Goal: Complete application form: Complete application form

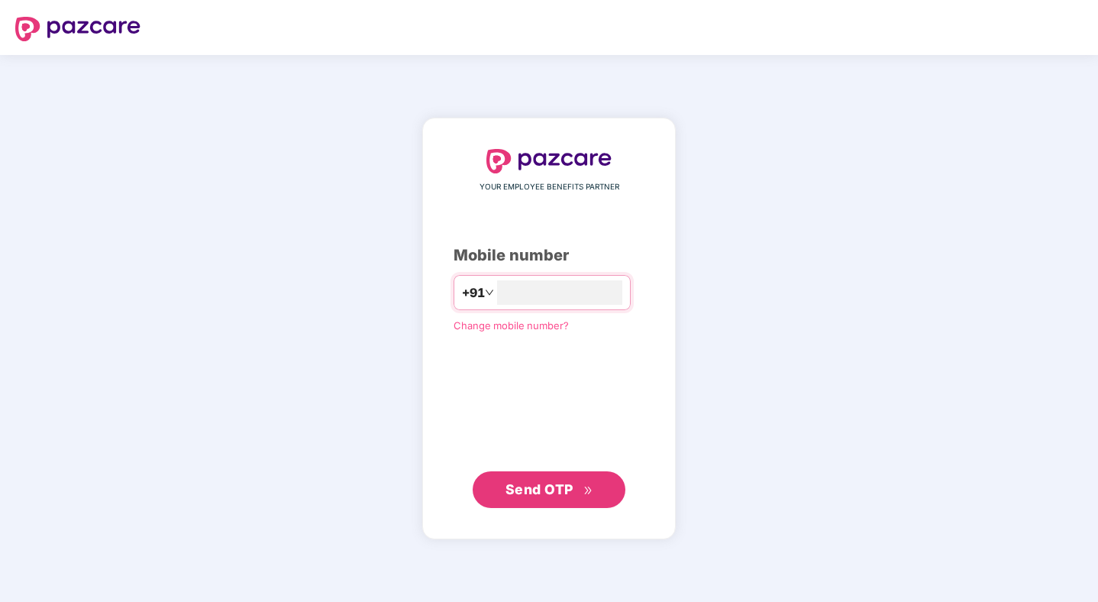
type input "**********"
click at [531, 493] on span "Send OTP" at bounding box center [540, 489] width 68 height 16
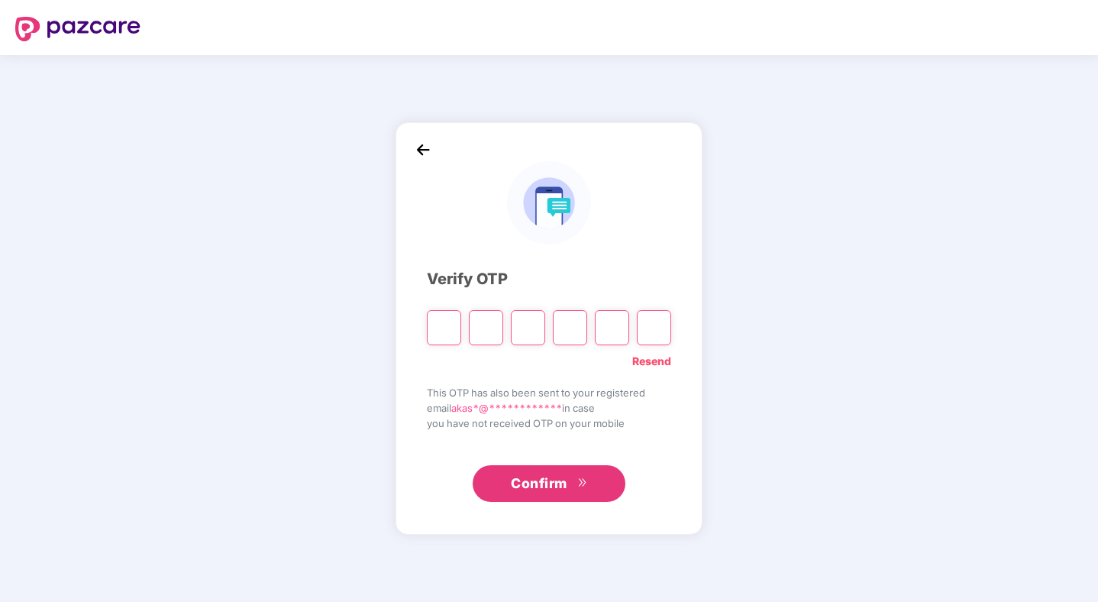
type input "*"
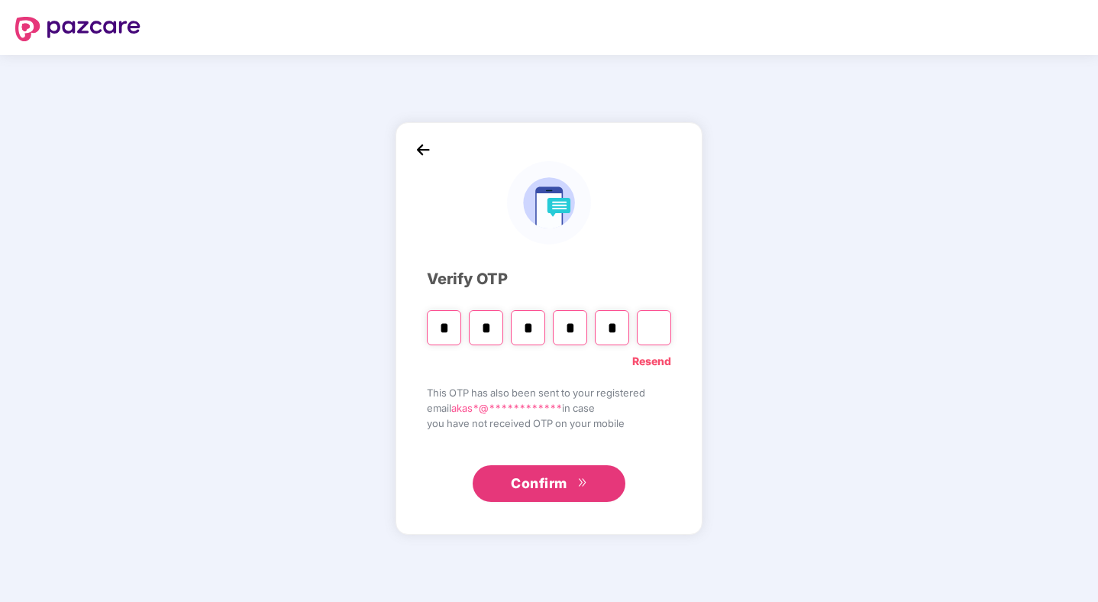
type input "*"
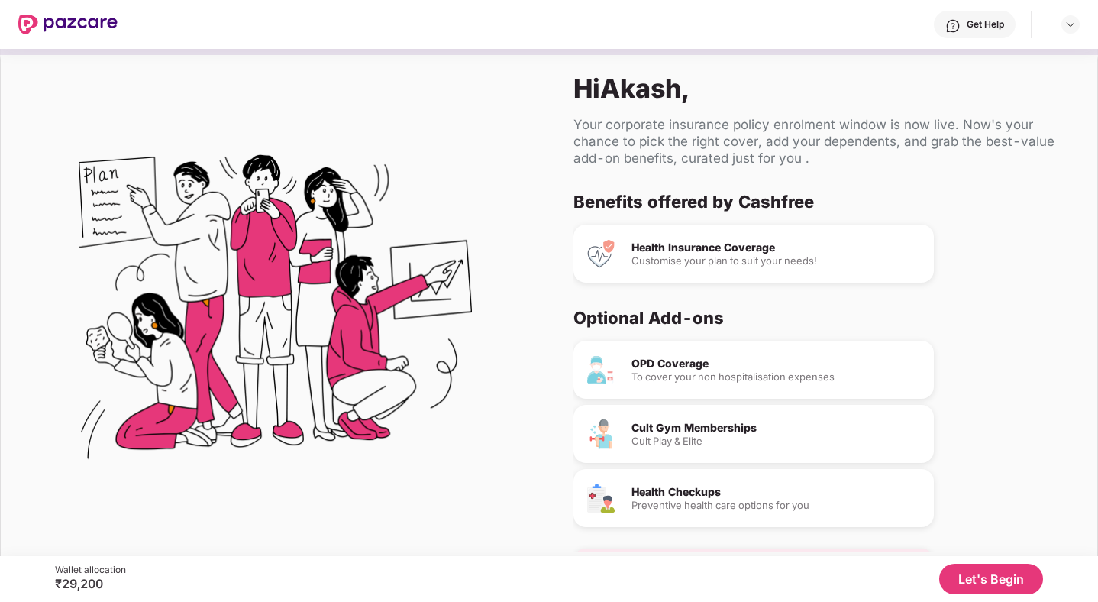
scroll to position [51, 0]
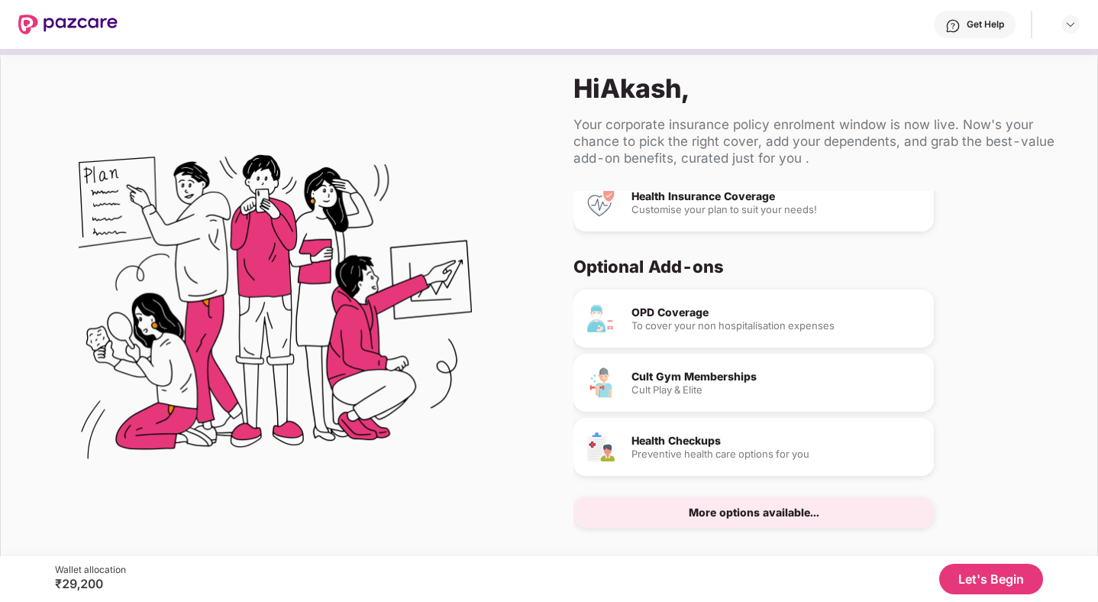
click at [1004, 582] on button "Let's Begin" at bounding box center [991, 579] width 104 height 31
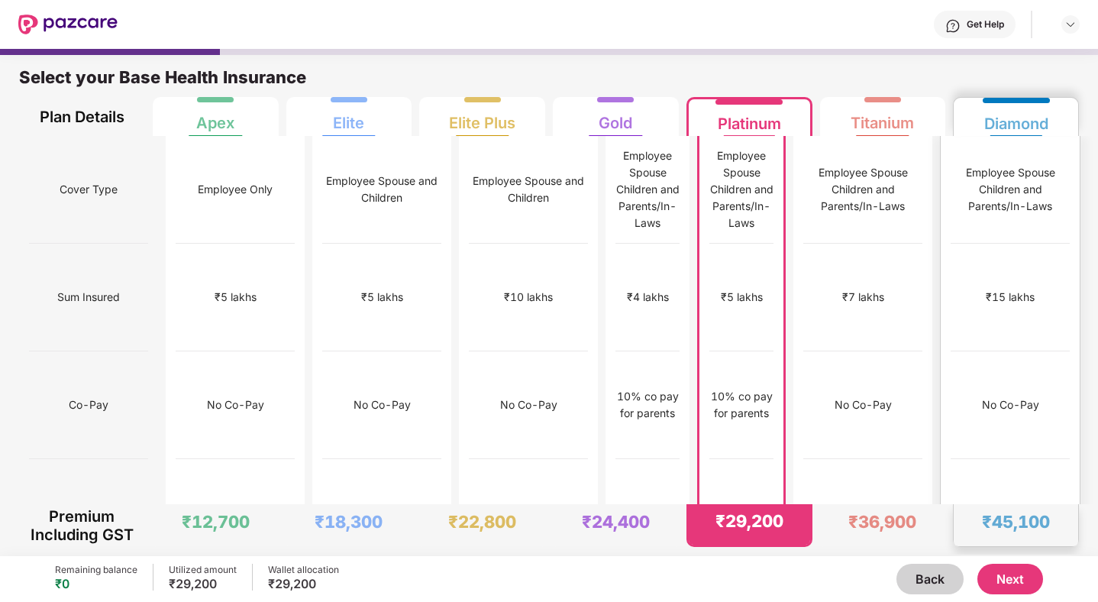
click at [984, 244] on div "₹15 lakhs" at bounding box center [1010, 298] width 119 height 108
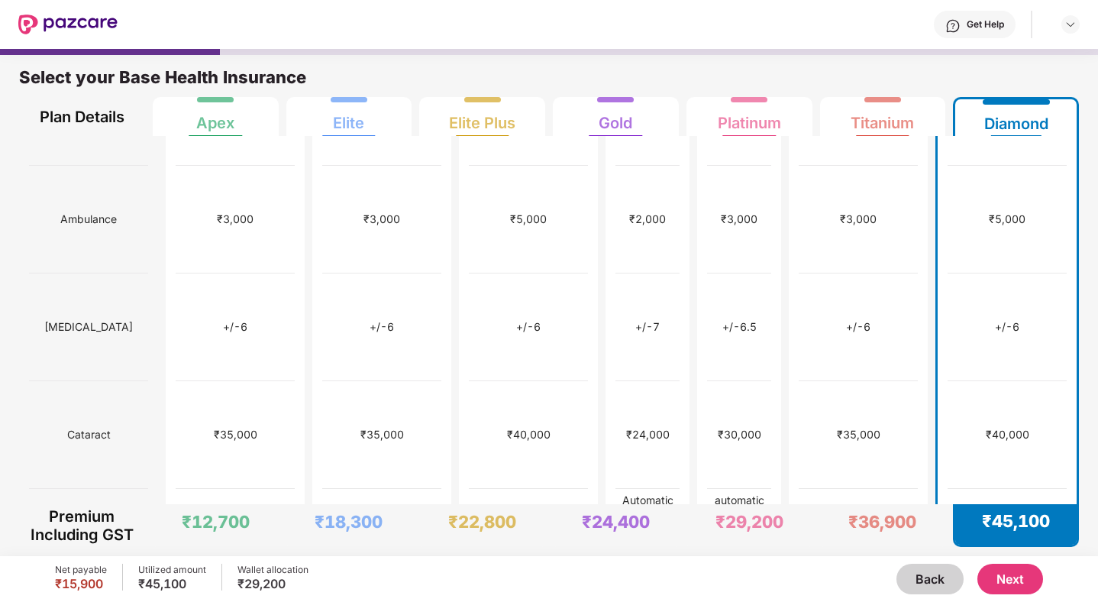
scroll to position [0, 0]
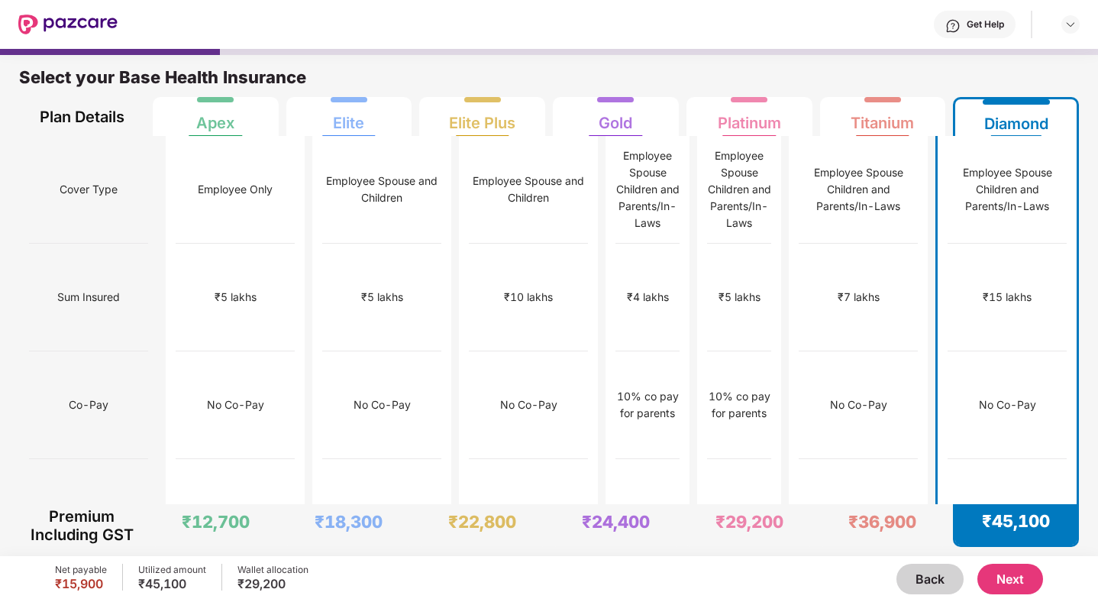
click at [1017, 576] on button "Next" at bounding box center [1011, 579] width 66 height 31
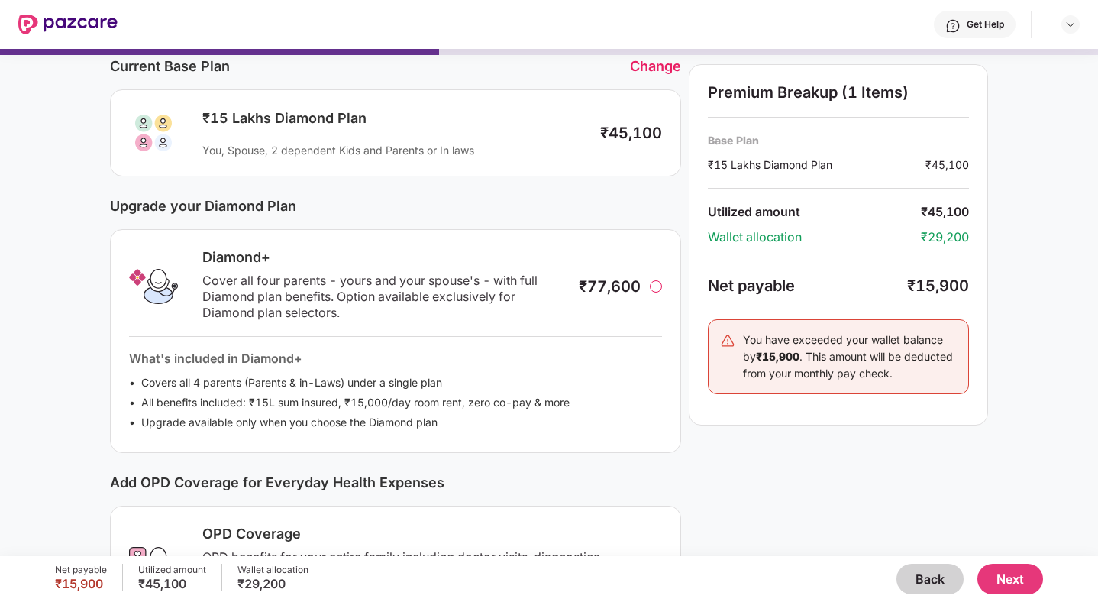
scroll to position [62, 0]
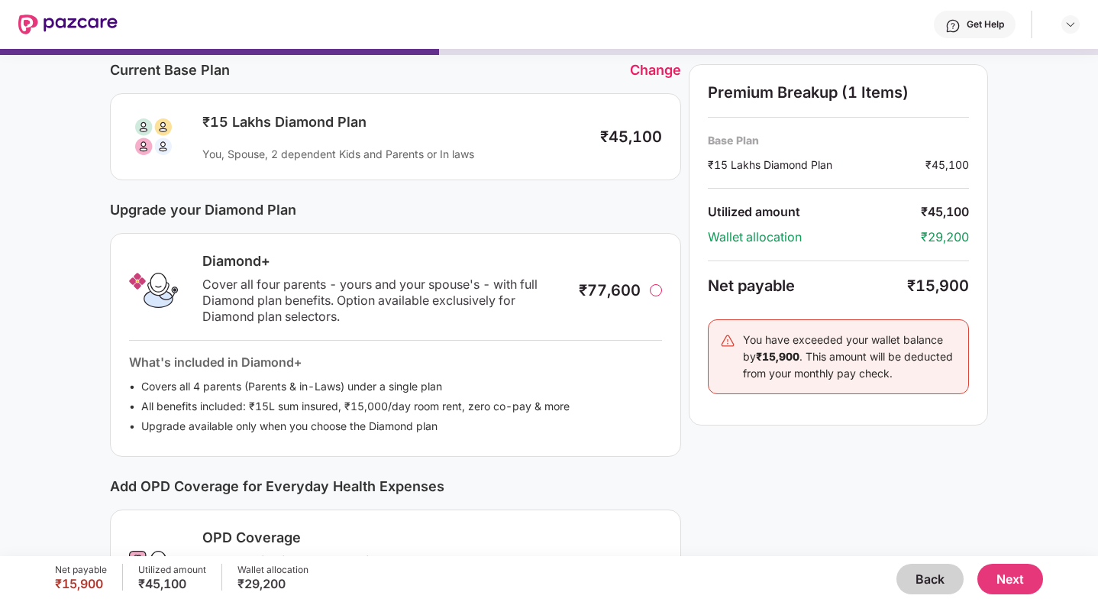
click at [583, 295] on div "₹77,600" at bounding box center [610, 290] width 62 height 18
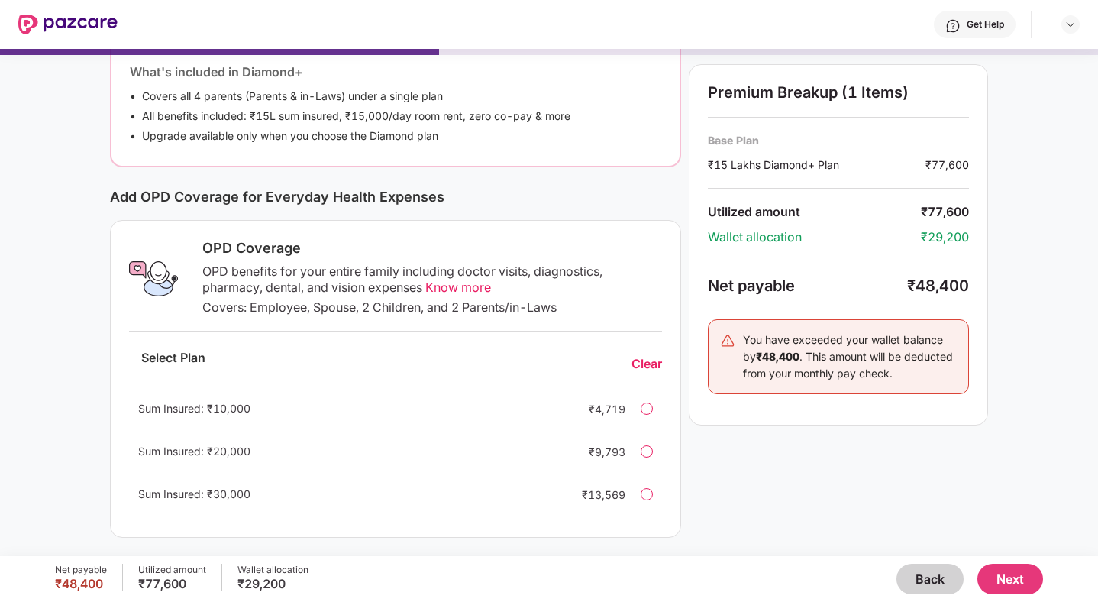
scroll to position [0, 0]
